Goal: Information Seeking & Learning: Learn about a topic

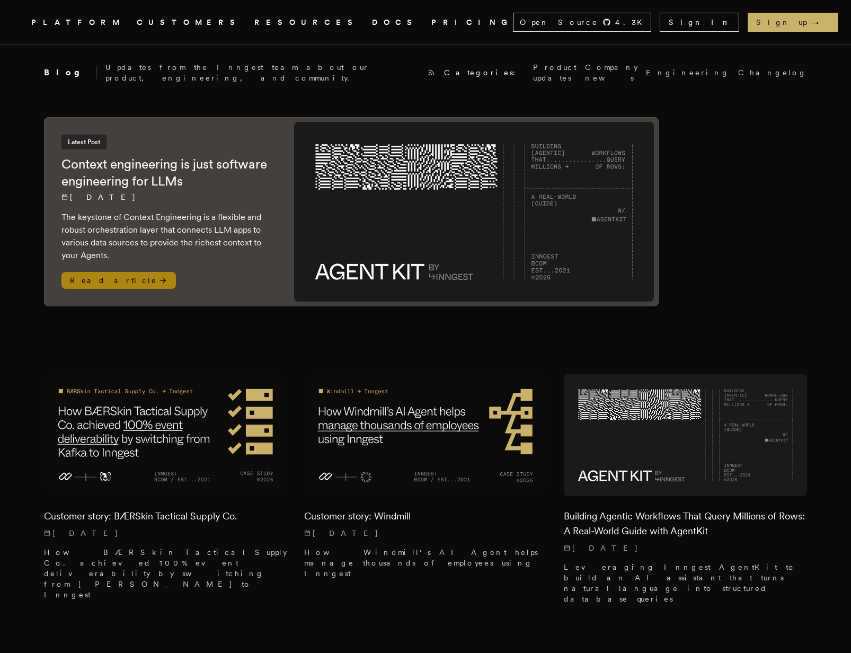
click at [205, 211] on p "The keystone of Context Engineering is a flexible and robust orchestration laye…" at bounding box center [166, 236] width 211 height 51
